Goal: Find specific page/section: Locate a particular part of the current website

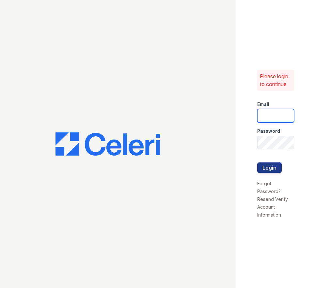
click at [279, 115] on input "email" at bounding box center [275, 116] width 37 height 14
type input "[EMAIL_ADDRESS][DOMAIN_NAME]"
click at [257, 163] on button "Login" at bounding box center [269, 168] width 24 height 10
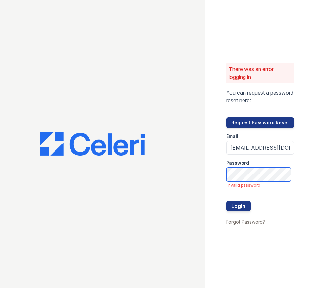
click at [226, 201] on button "Login" at bounding box center [238, 206] width 24 height 10
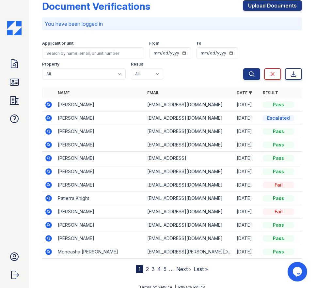
scroll to position [20, 0]
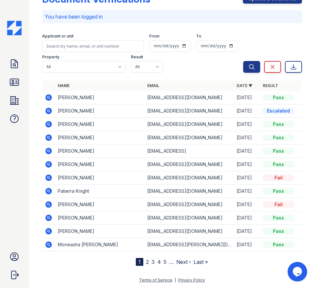
click at [199, 264] on link "Last »" at bounding box center [201, 262] width 14 height 7
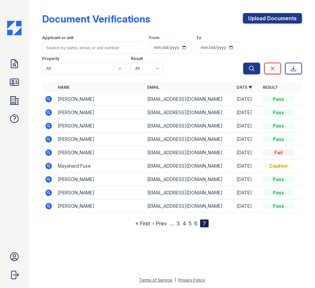
click at [163, 221] on link "‹ Prev" at bounding box center [159, 223] width 14 height 7
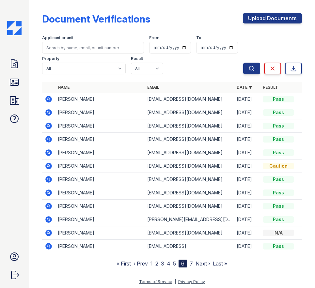
click at [135, 263] on link "‹ Prev" at bounding box center [141, 264] width 14 height 7
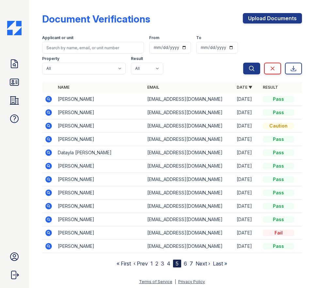
click at [135, 263] on link "‹ Prev" at bounding box center [141, 264] width 14 height 7
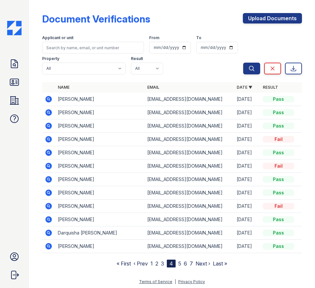
click at [135, 263] on link "‹ Prev" at bounding box center [141, 264] width 14 height 7
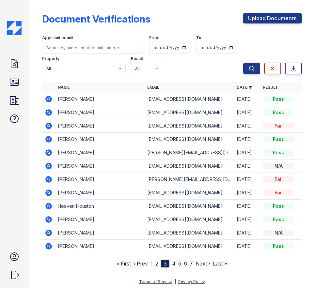
click at [135, 263] on link "‹ Prev" at bounding box center [141, 264] width 14 height 7
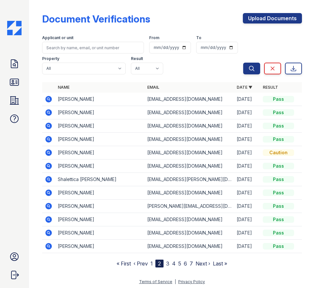
click at [134, 265] on link "‹ Prev" at bounding box center [141, 264] width 14 height 7
